Goal: Transaction & Acquisition: Purchase product/service

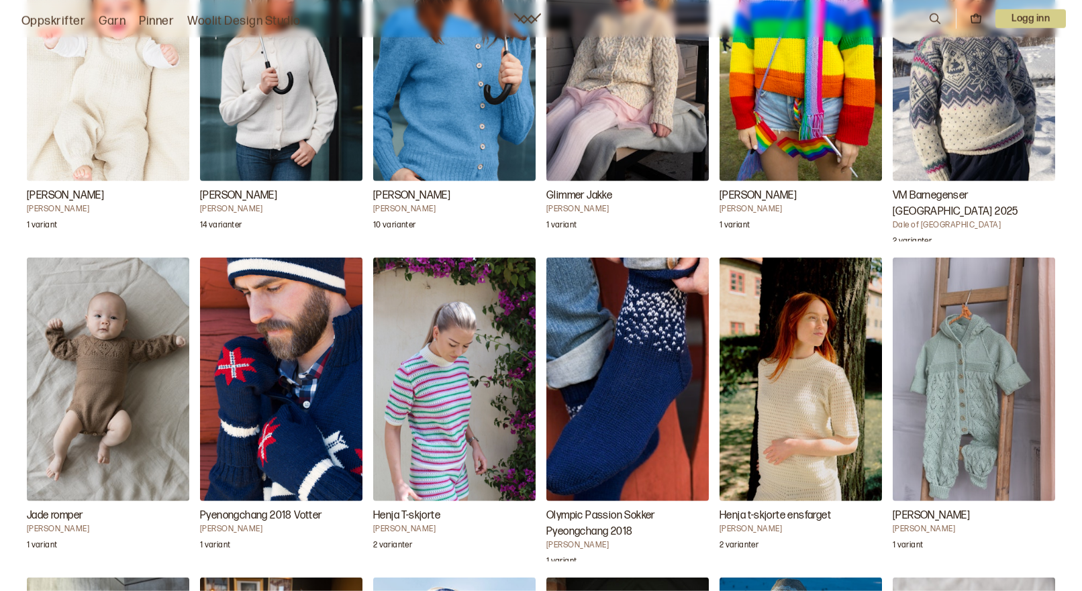
scroll to position [1437, 0]
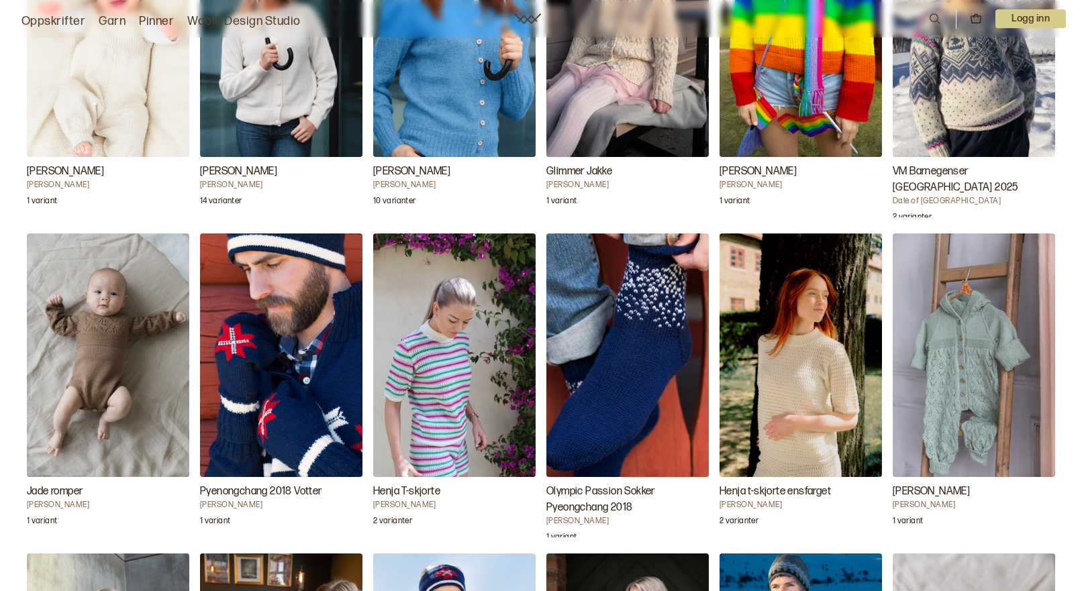
click at [97, 368] on img "Jade romper" at bounding box center [108, 355] width 162 height 244
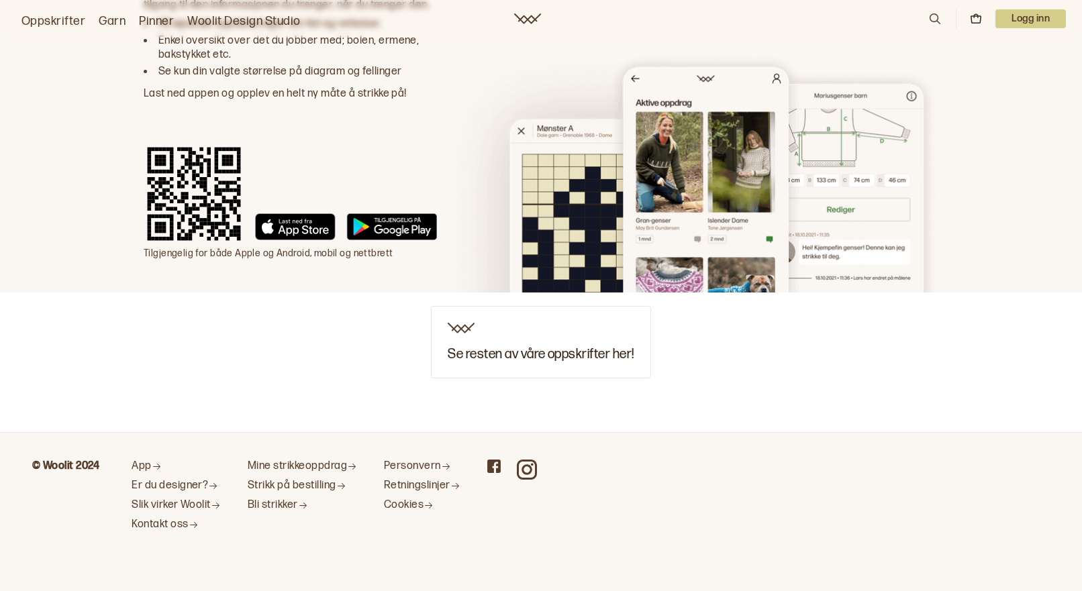
scroll to position [5686, 0]
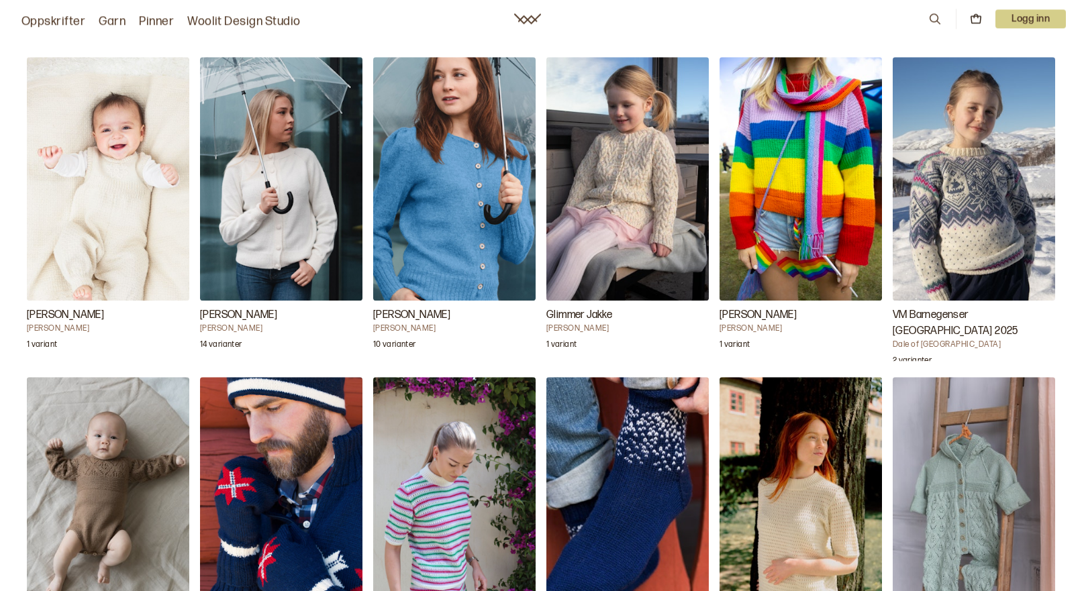
scroll to position [1300, 0]
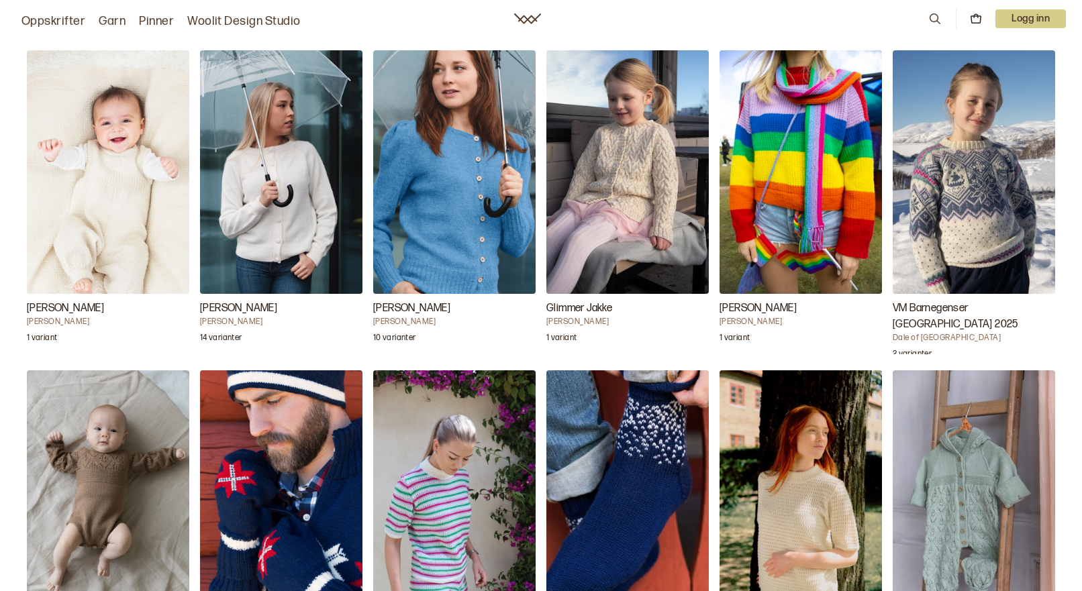
click at [115, 244] on img "Fabian Babysett" at bounding box center [108, 172] width 162 height 244
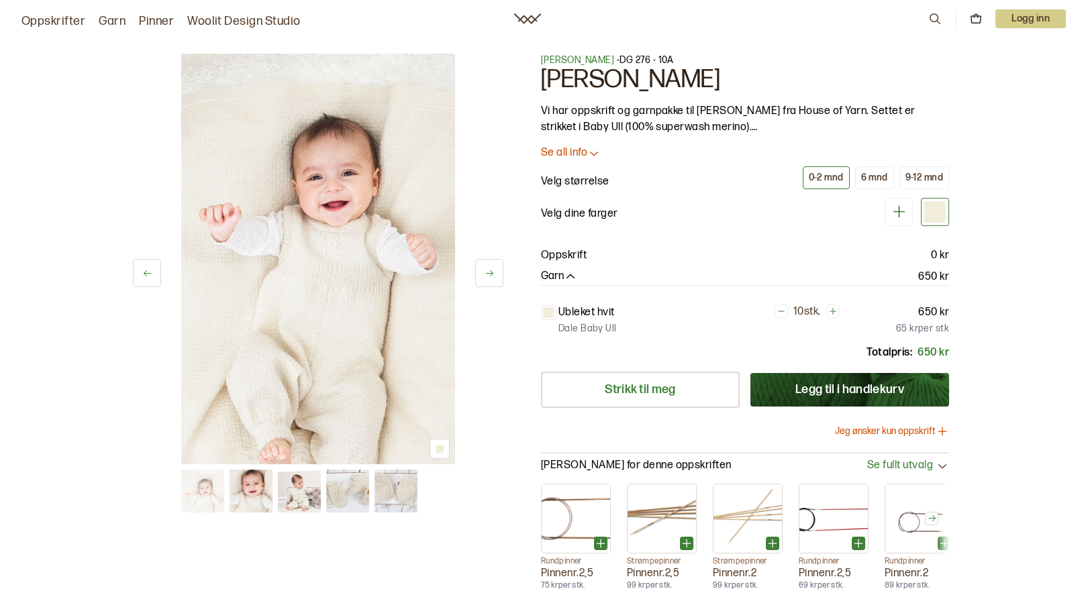
click at [318, 307] on img at bounding box center [318, 259] width 274 height 411
click at [490, 272] on icon at bounding box center [489, 273] width 10 height 10
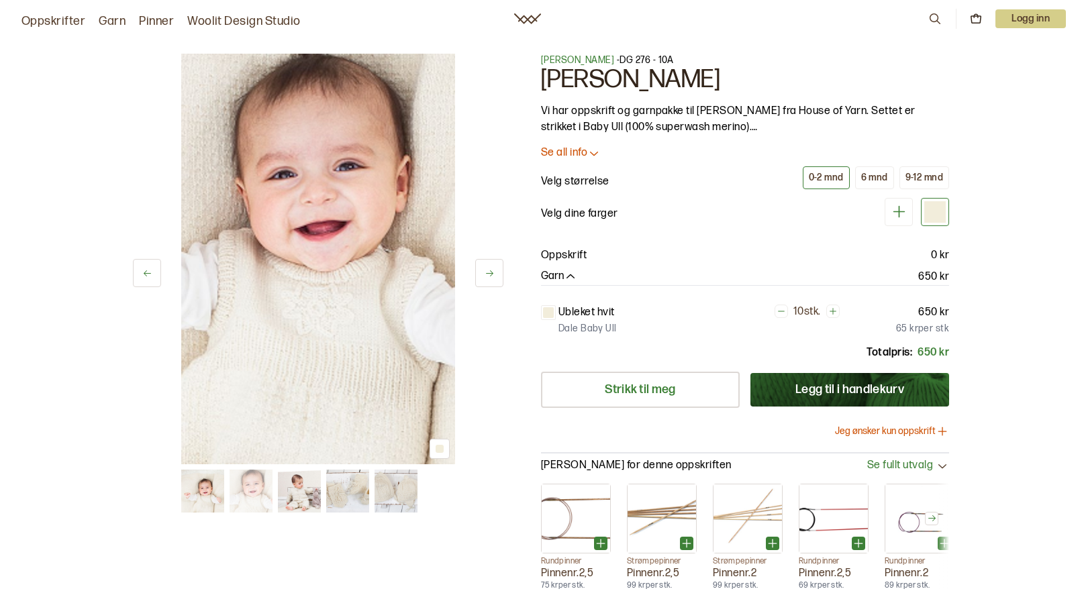
click at [490, 272] on icon at bounding box center [489, 273] width 10 height 10
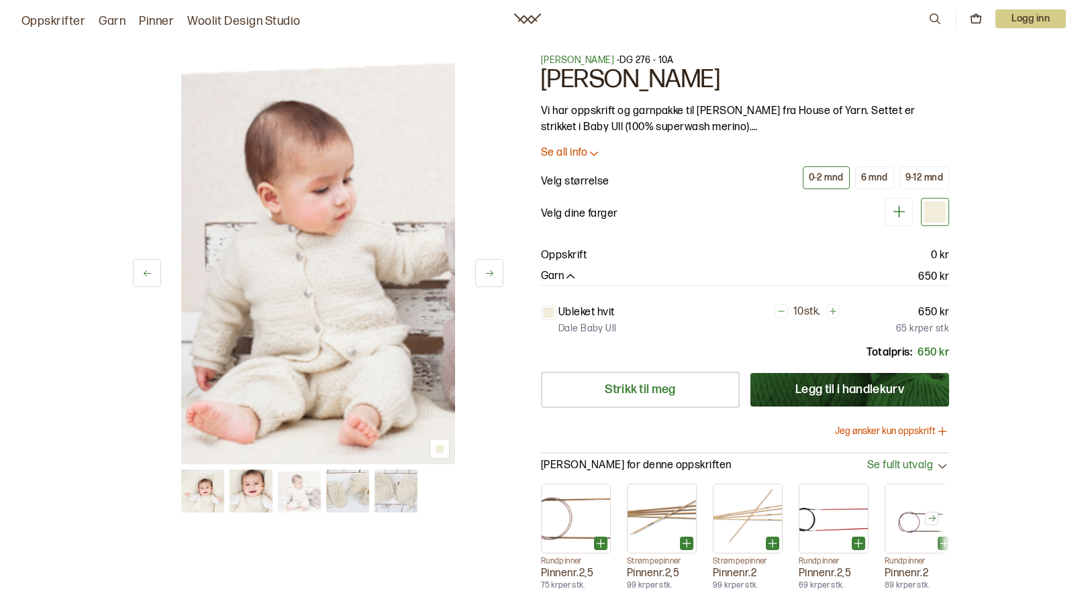
click at [340, 280] on img at bounding box center [318, 259] width 274 height 411
click at [317, 305] on img at bounding box center [318, 259] width 274 height 411
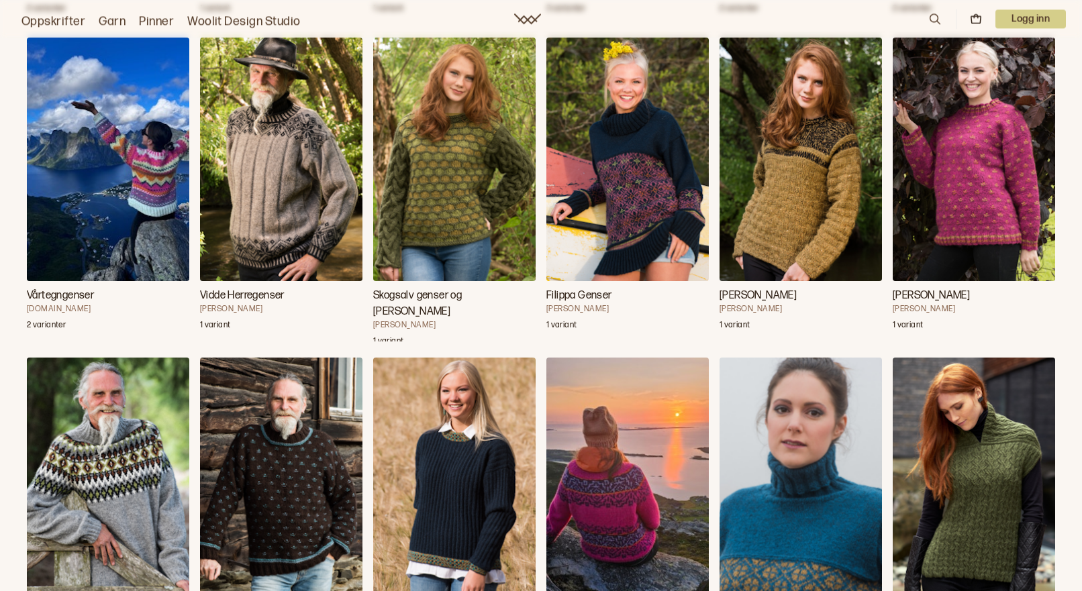
scroll to position [2738, 0]
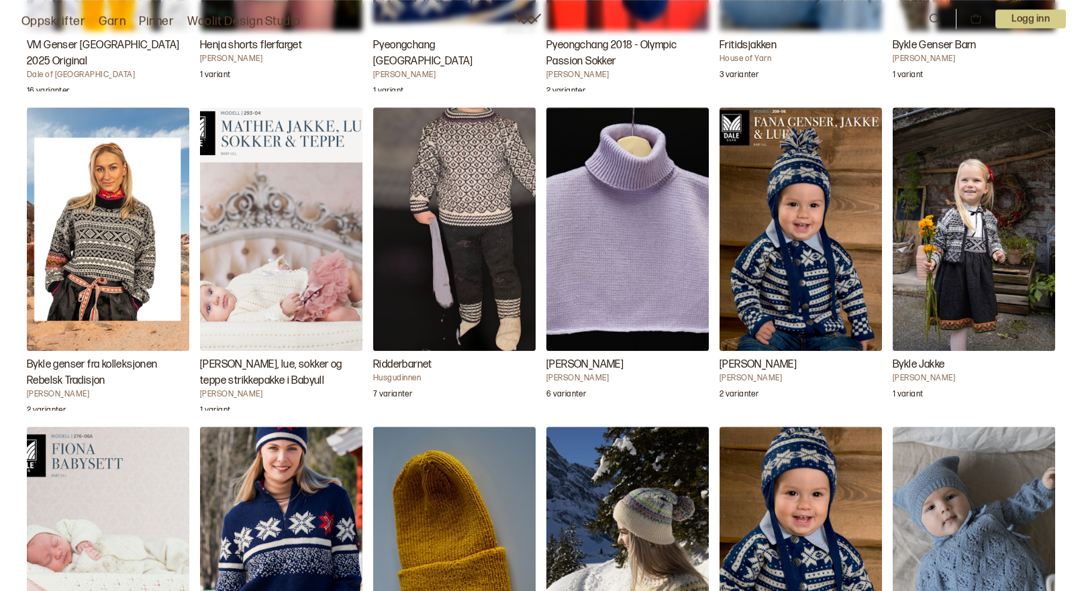
scroll to position [2532, 0]
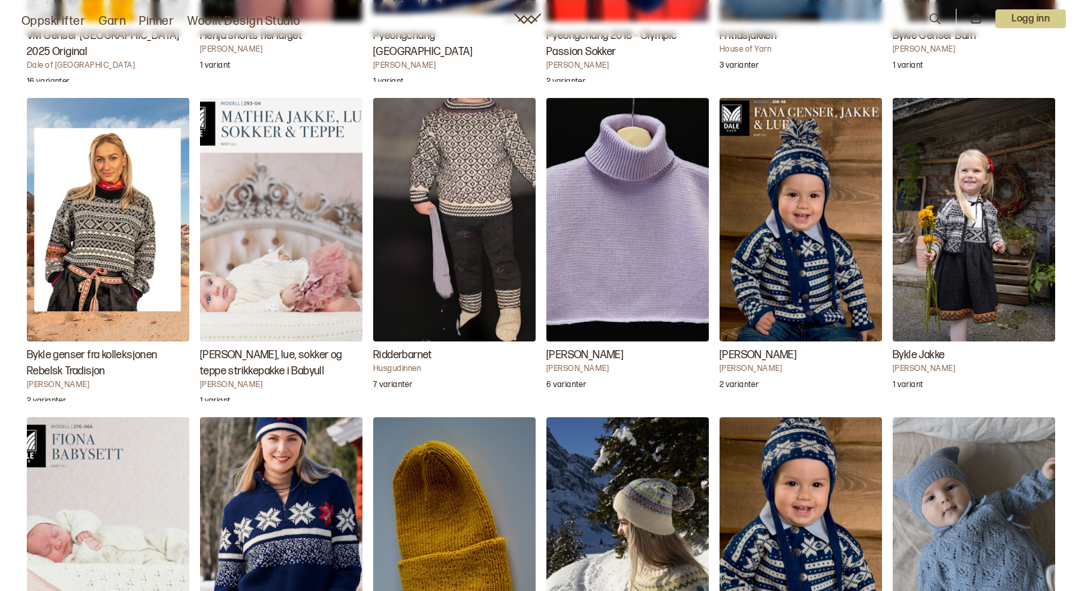
click at [248, 380] on h3 "[PERSON_NAME], lue, sokker og teppe strikkepakke i Babyull" at bounding box center [281, 364] width 162 height 32
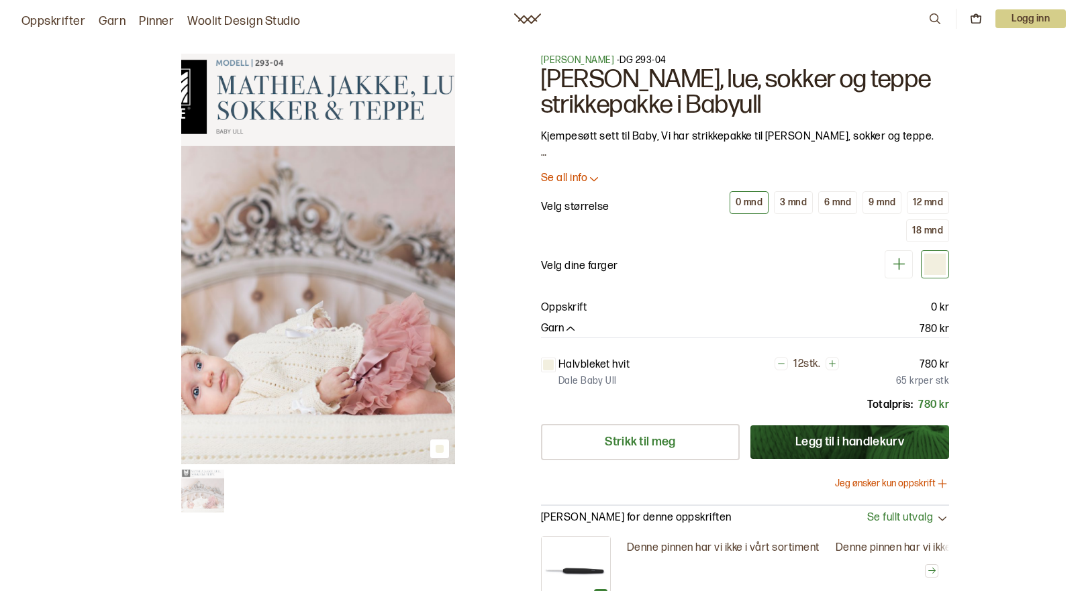
click at [352, 336] on img at bounding box center [318, 259] width 274 height 411
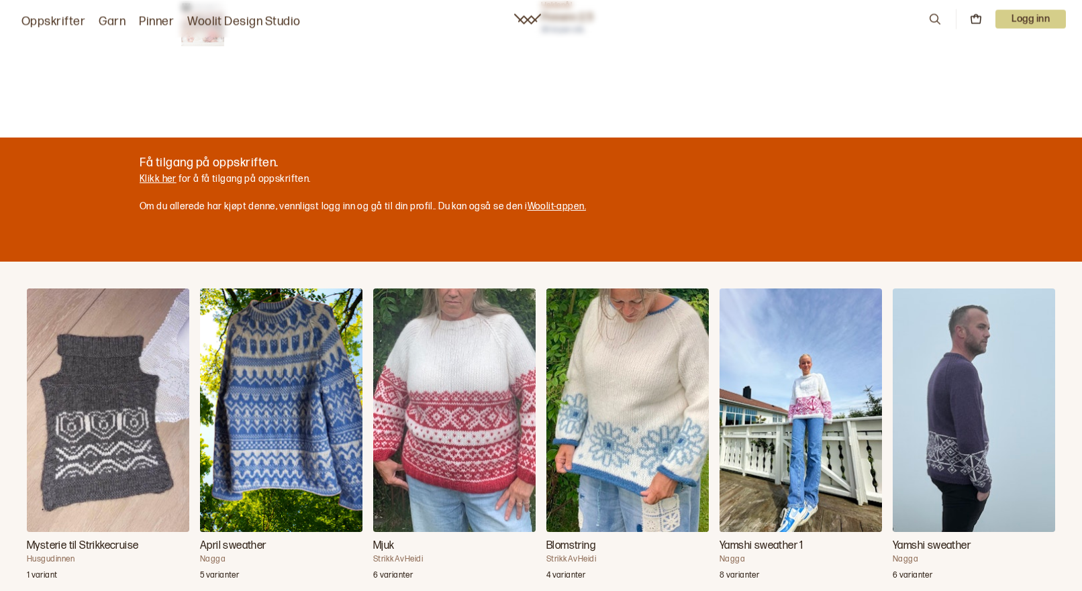
scroll to position [205, 0]
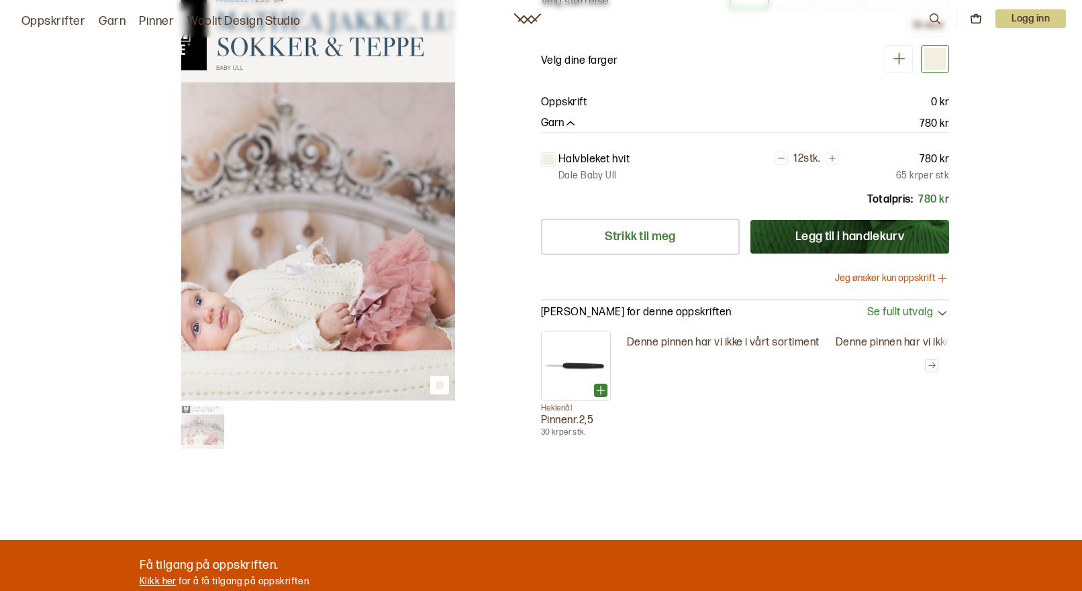
click at [439, 385] on div at bounding box center [439, 385] width 8 height 8
click at [215, 372] on img at bounding box center [318, 195] width 274 height 411
click at [352, 172] on img at bounding box center [318, 195] width 274 height 411
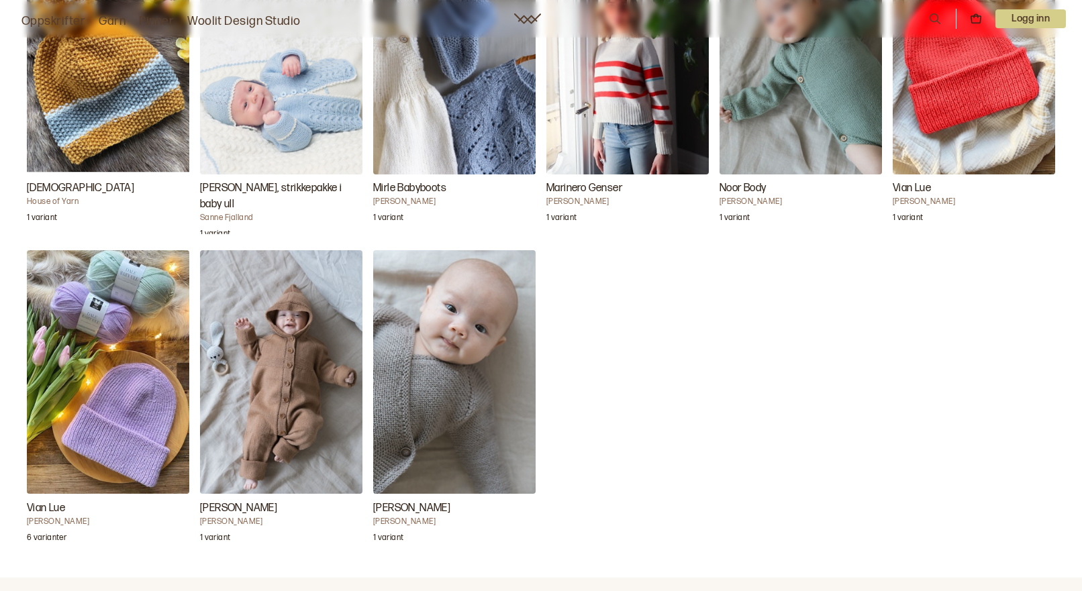
scroll to position [4859, 0]
